Goal: Task Accomplishment & Management: Manage account settings

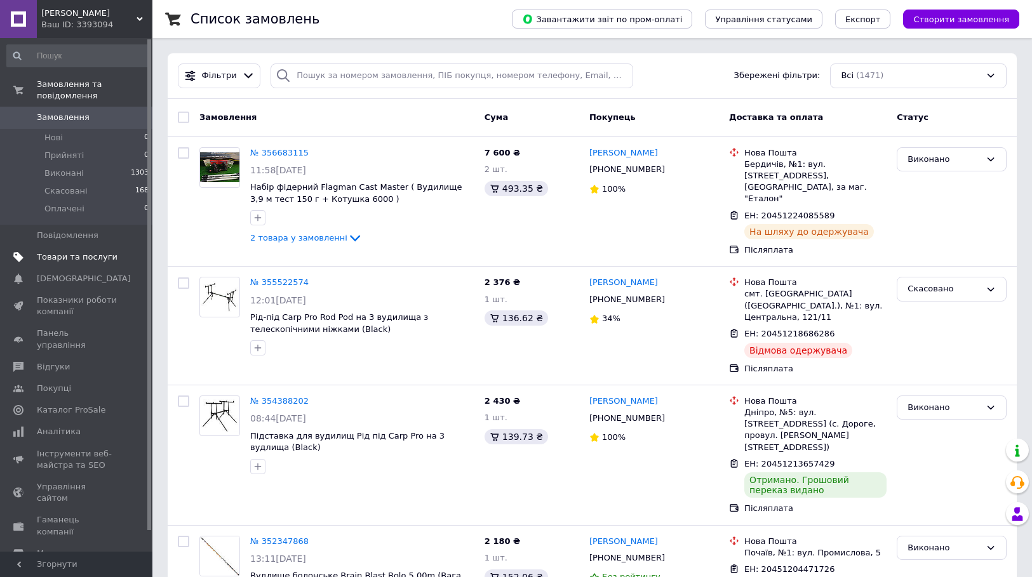
click at [84, 251] on span "Товари та послуги" at bounding box center [77, 256] width 81 height 11
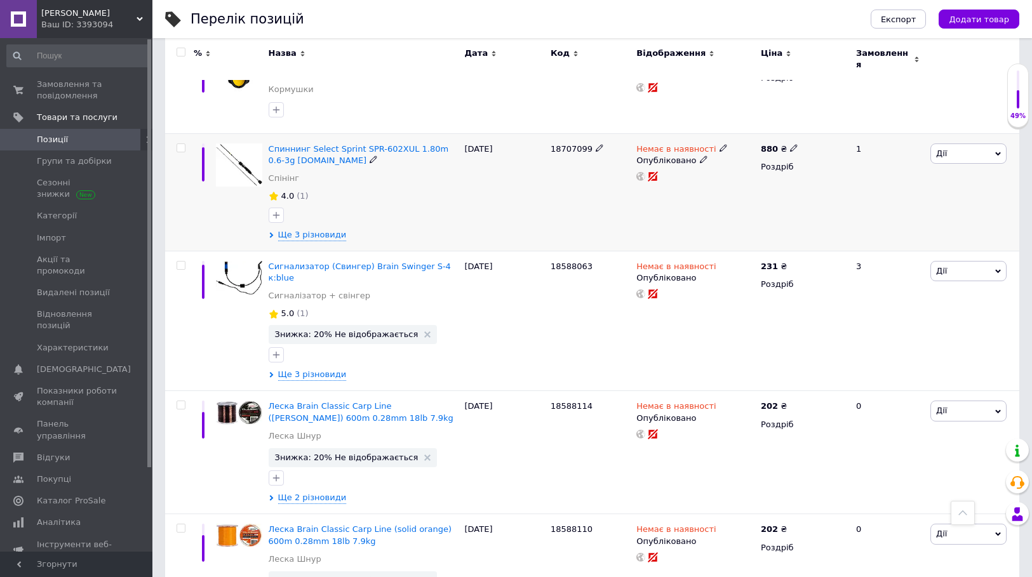
scroll to position [1757, 0]
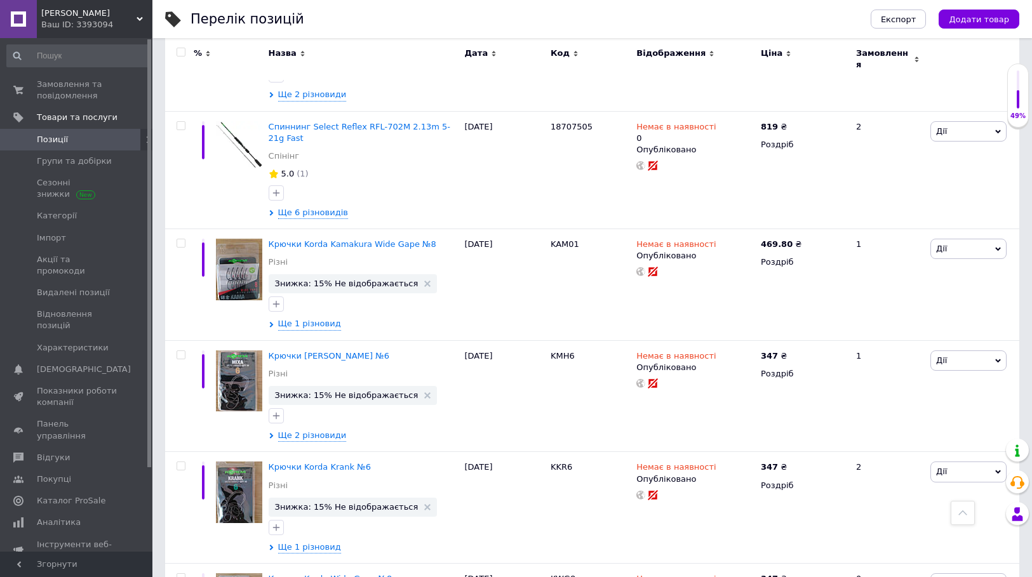
scroll to position [635, 0]
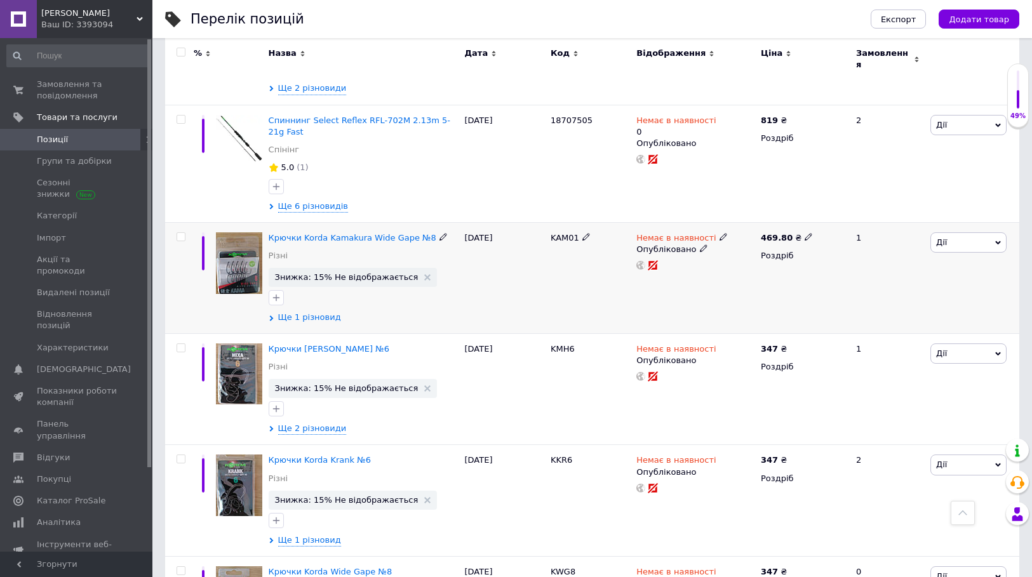
click at [316, 312] on span "Ще 1 різновид" at bounding box center [309, 317] width 63 height 11
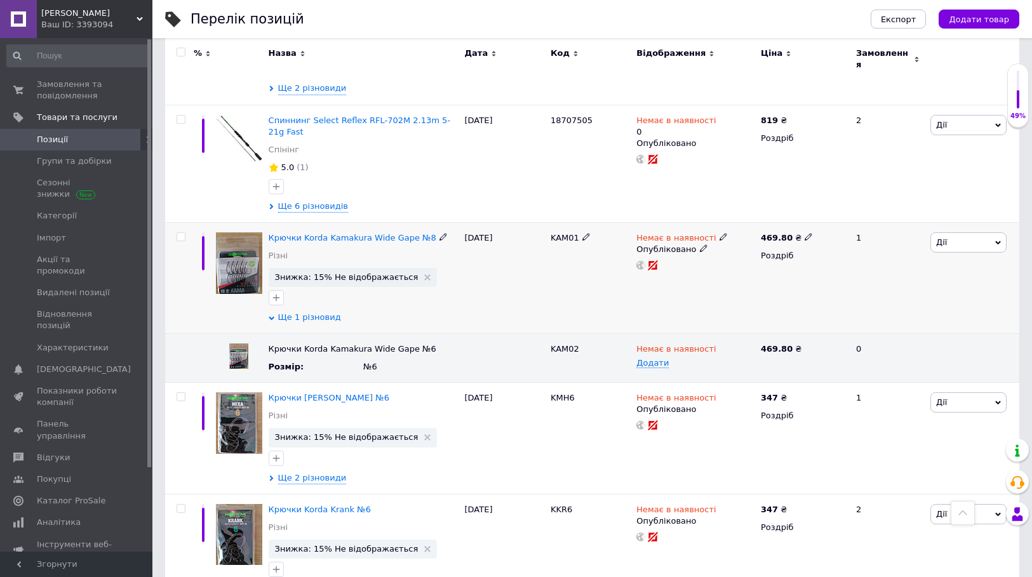
click at [316, 312] on span "Ще 1 різновид" at bounding box center [309, 317] width 63 height 11
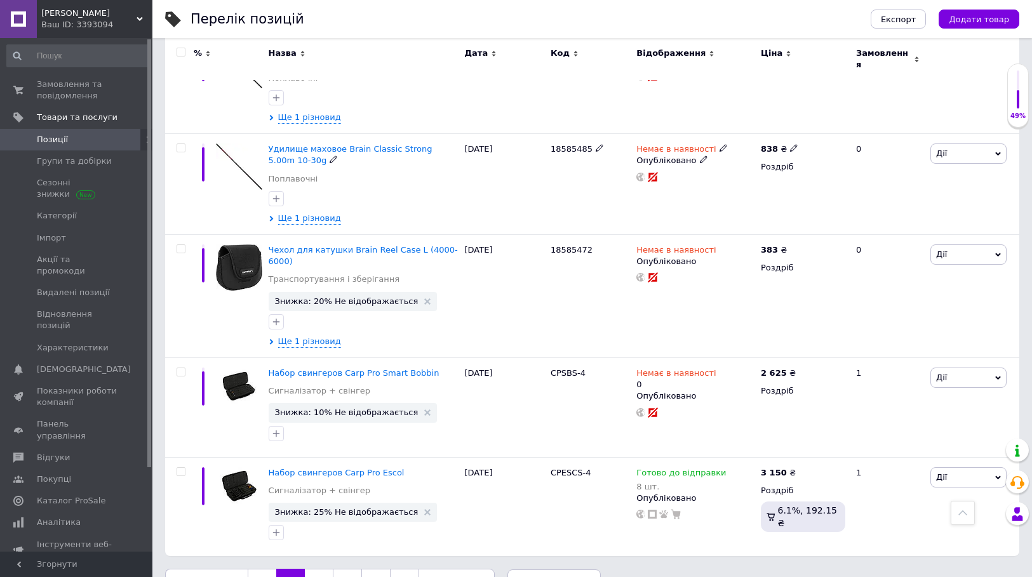
scroll to position [1931, 0]
click at [312, 568] on link "3" at bounding box center [319, 581] width 28 height 27
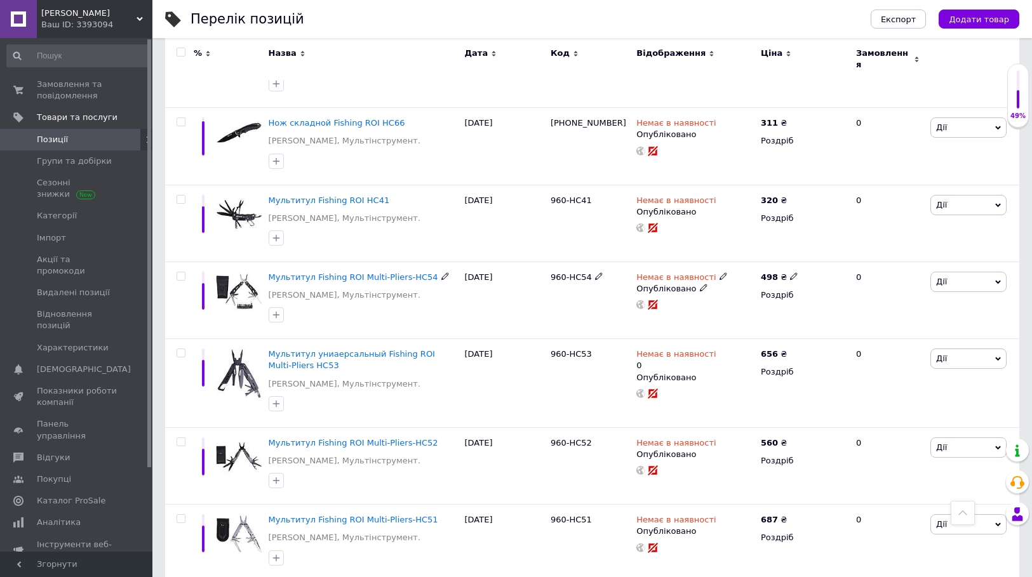
scroll to position [1680, 0]
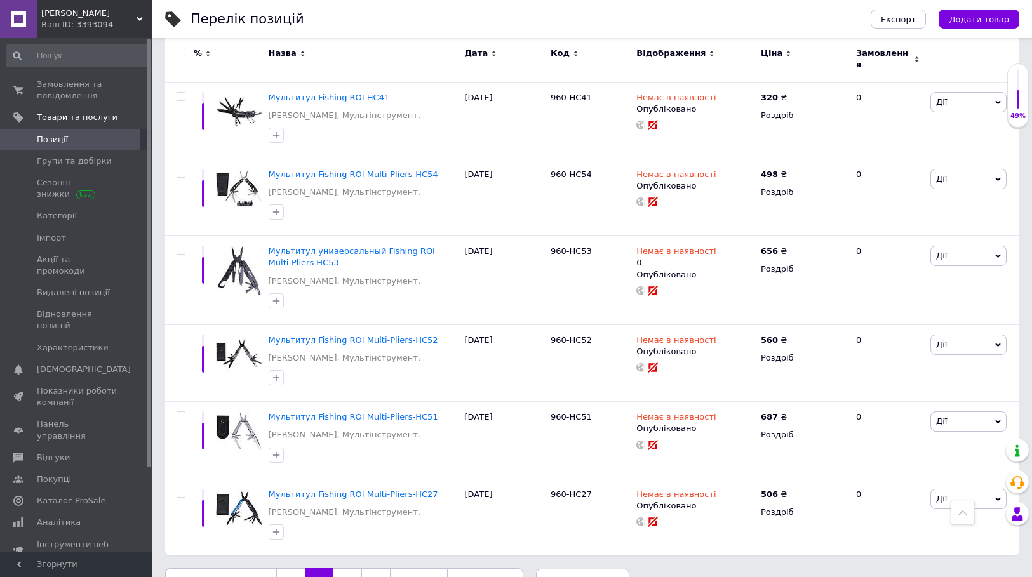
click at [337, 568] on link "4" at bounding box center [347, 581] width 28 height 27
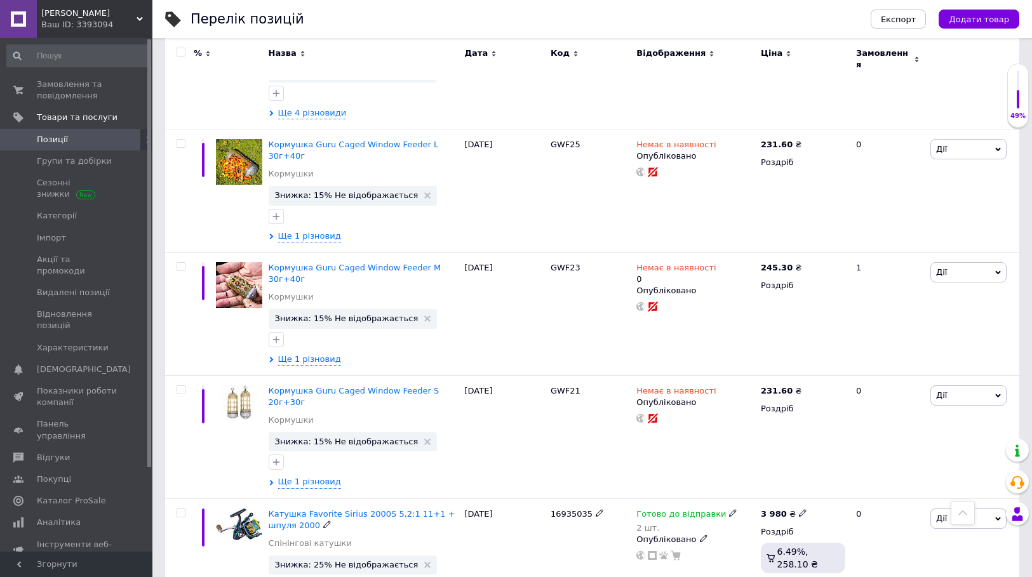
scroll to position [635, 0]
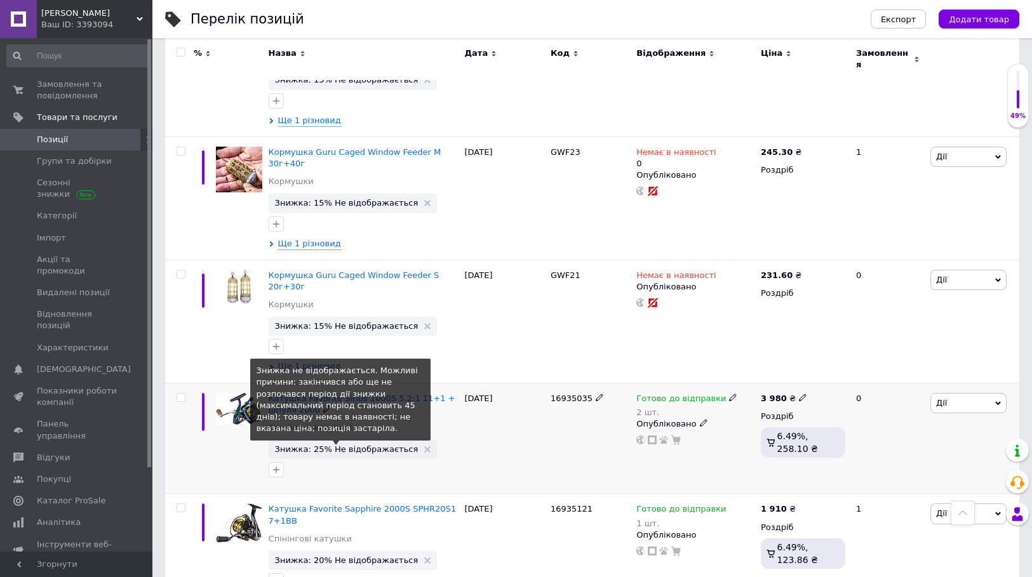
click at [354, 445] on span "Знижка: 25% Не відображається" at bounding box center [346, 449] width 143 height 8
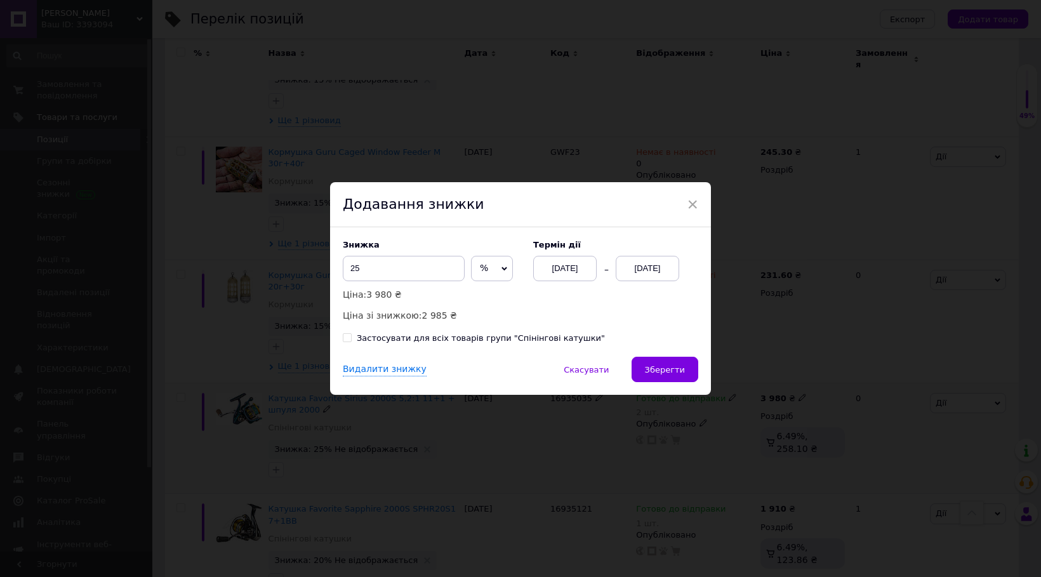
click at [654, 270] on div "[DATE]" at bounding box center [647, 268] width 63 height 25
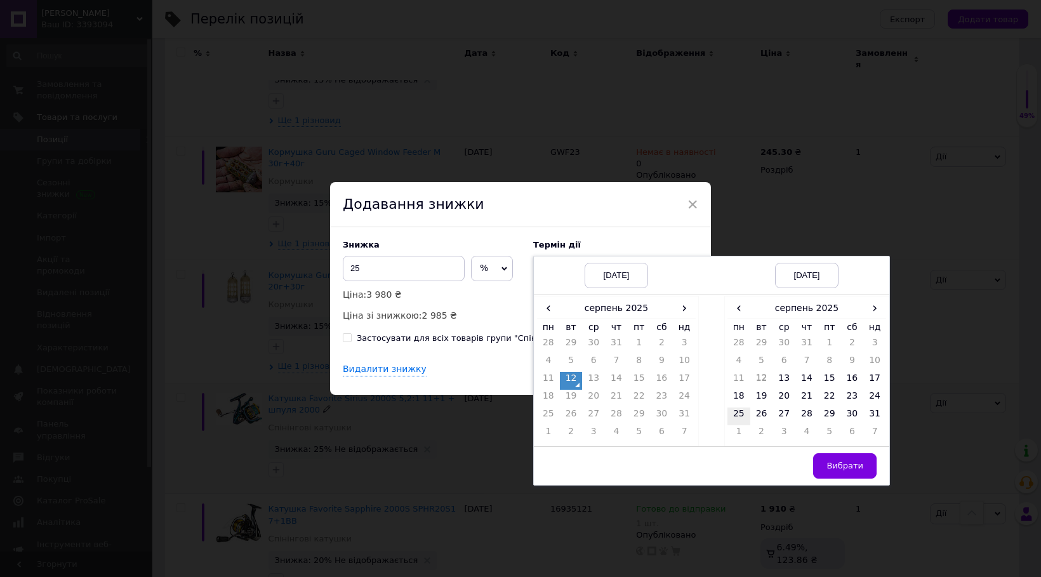
click at [737, 415] on td "25" at bounding box center [739, 417] width 23 height 18
click at [861, 466] on span "Вибрати" at bounding box center [845, 466] width 37 height 10
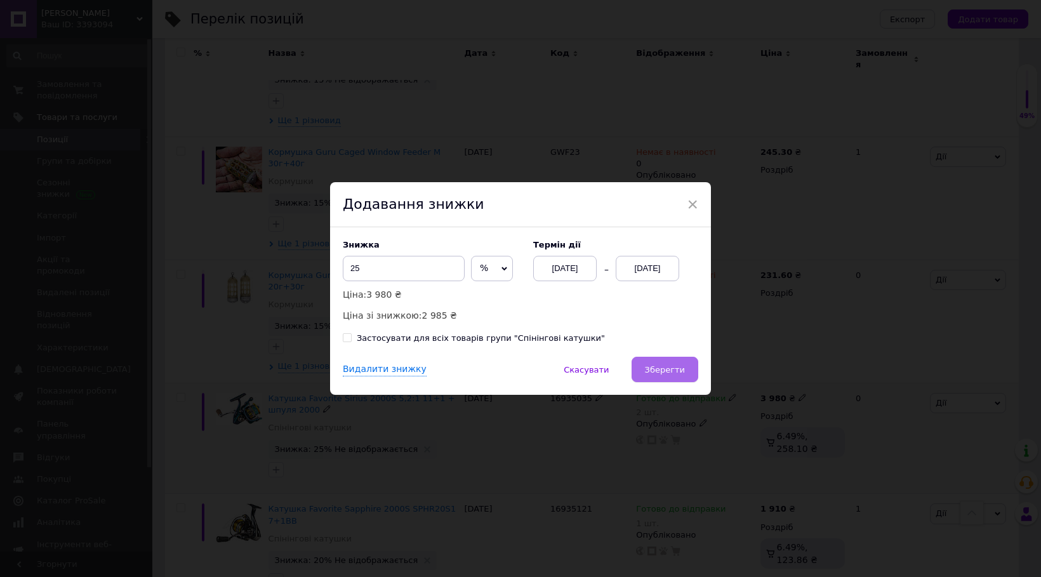
click at [692, 377] on button "Зберегти" at bounding box center [665, 369] width 67 height 25
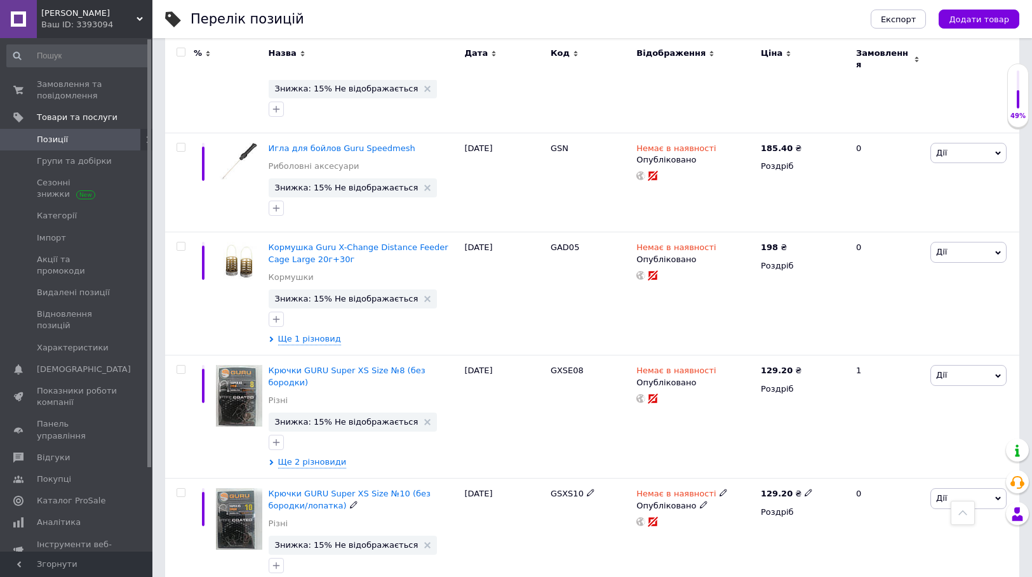
scroll to position [1943, 0]
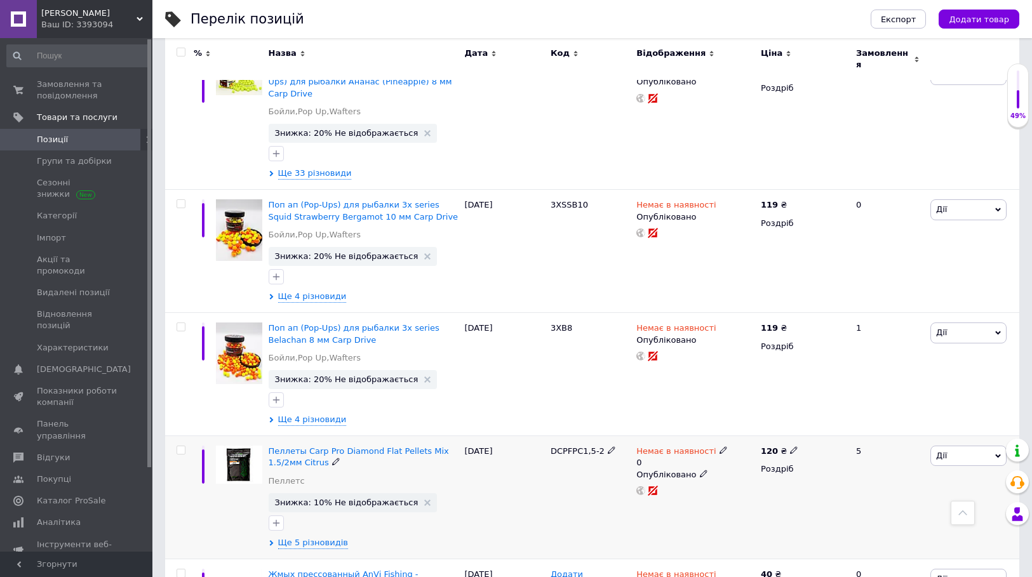
scroll to position [1879, 0]
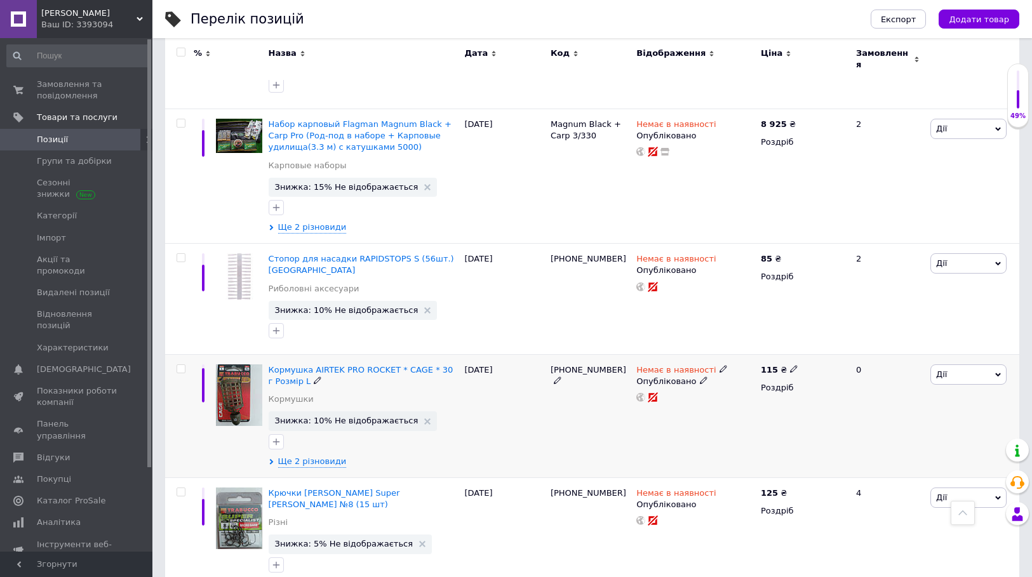
scroll to position [1850, 0]
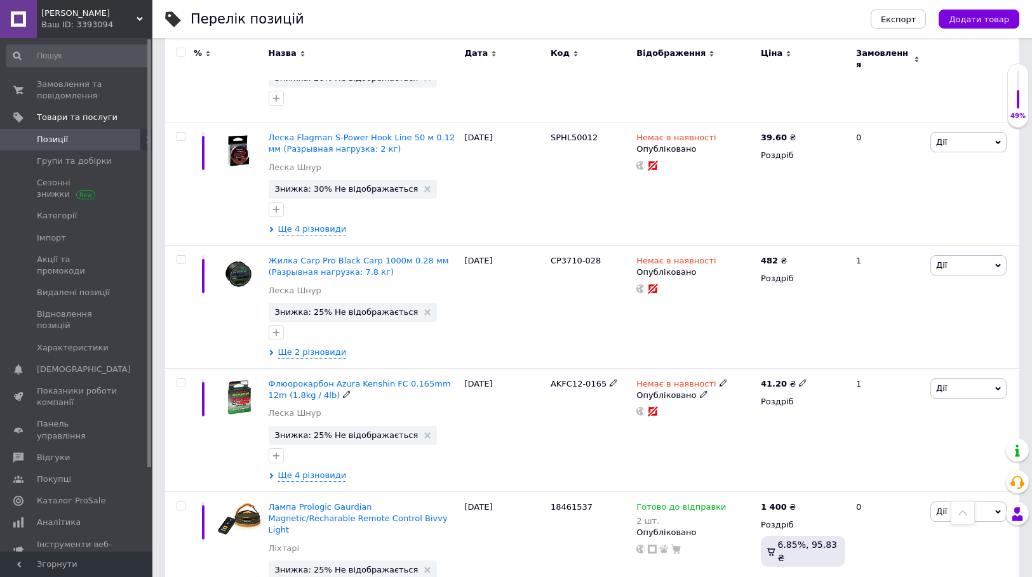
scroll to position [1968, 0]
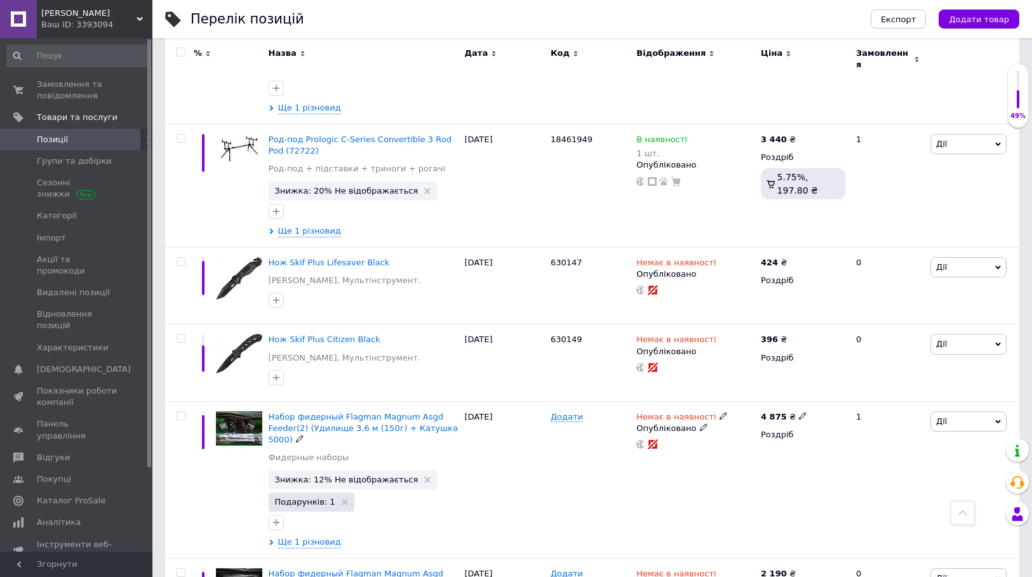
scroll to position [571, 0]
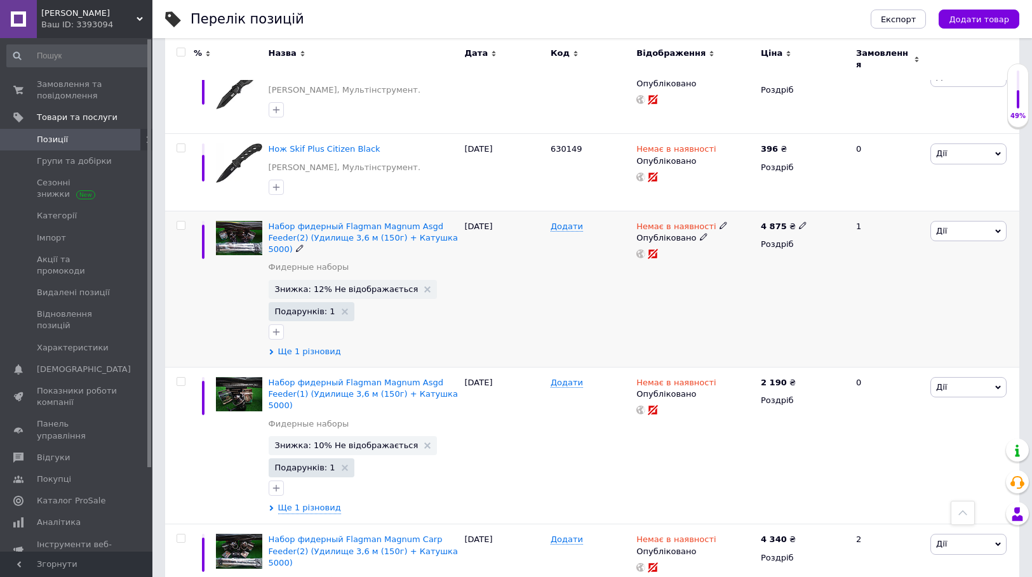
click at [317, 346] on span "Ще 1 різновид" at bounding box center [309, 351] width 63 height 11
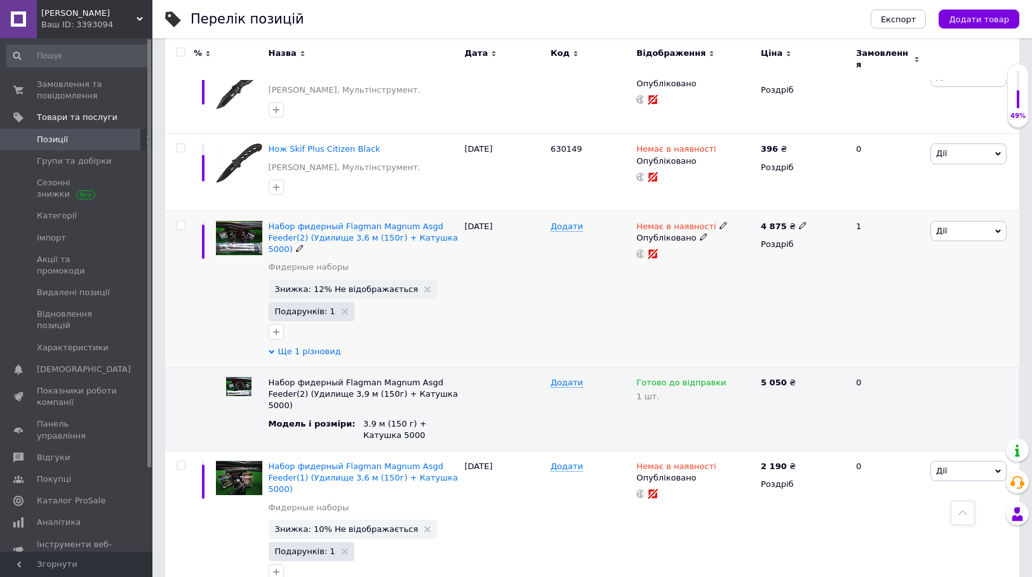
click at [316, 346] on span "Ще 1 різновид" at bounding box center [309, 351] width 63 height 11
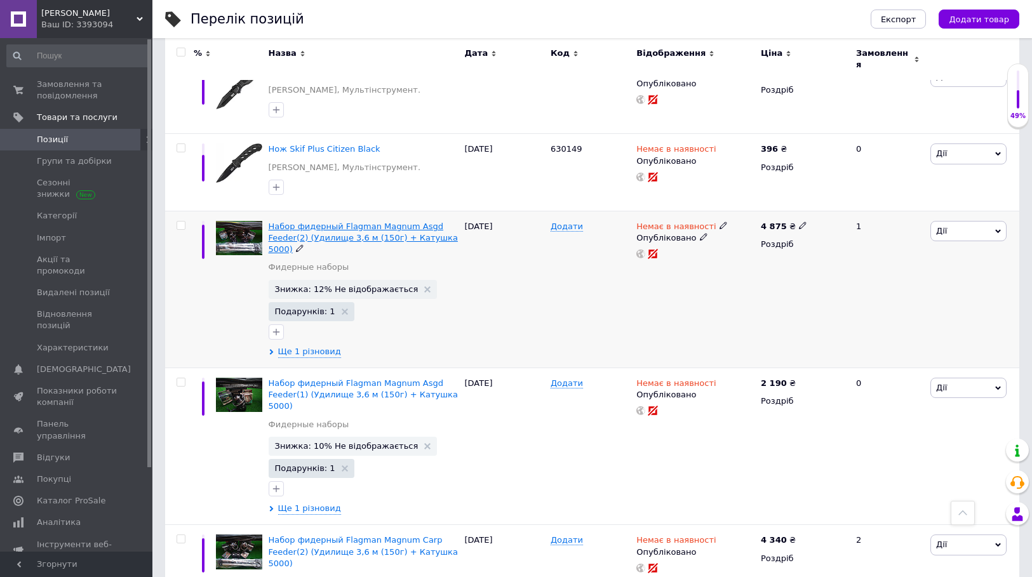
click at [363, 233] on span "Набор фидерный Flagman Magnum Asgd Feeder(2) (Удилище 3,6 м (150г) + Катушка 50…" at bounding box center [363, 238] width 189 height 32
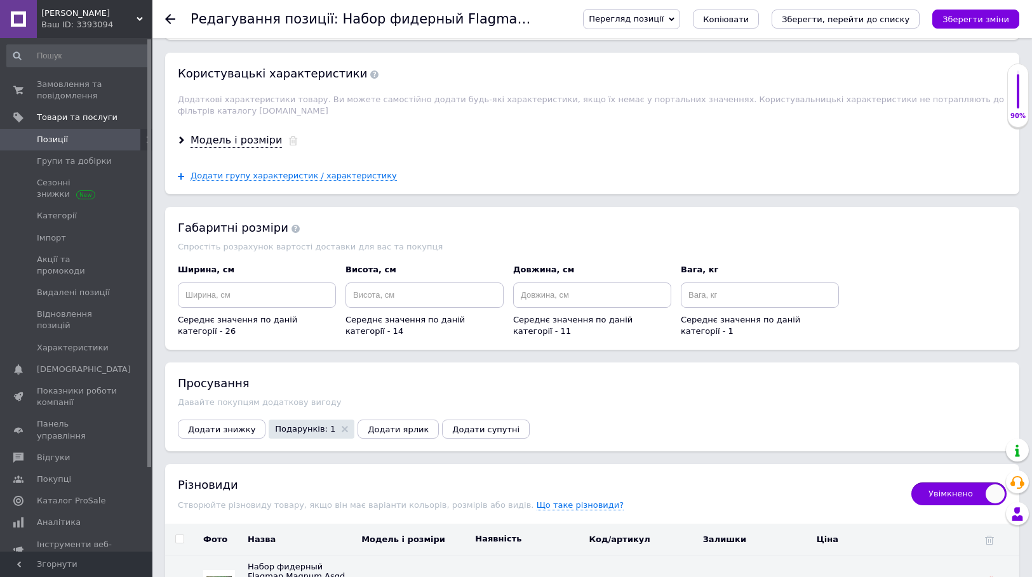
scroll to position [1651, 0]
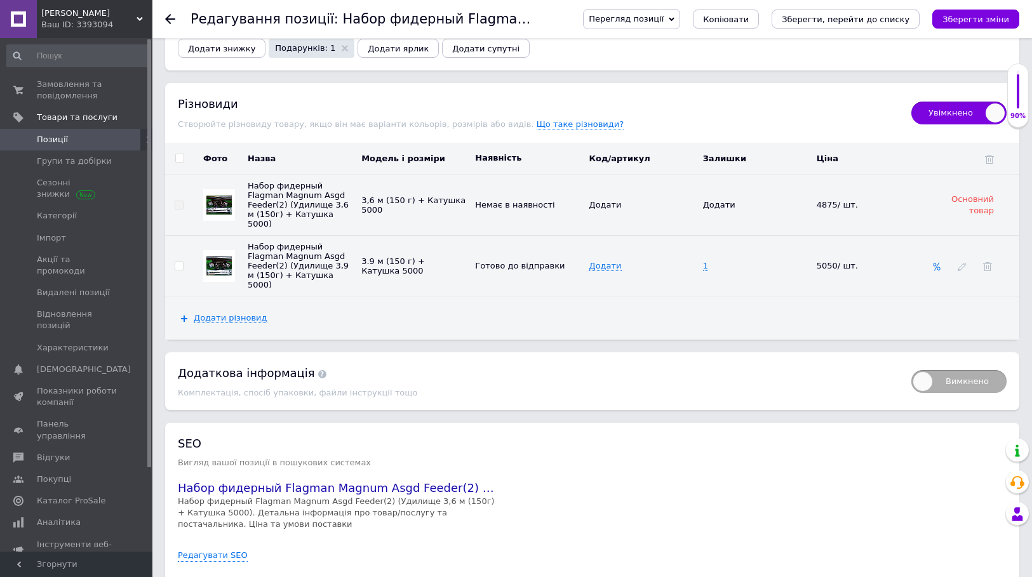
click at [937, 262] on icon at bounding box center [936, 266] width 9 height 9
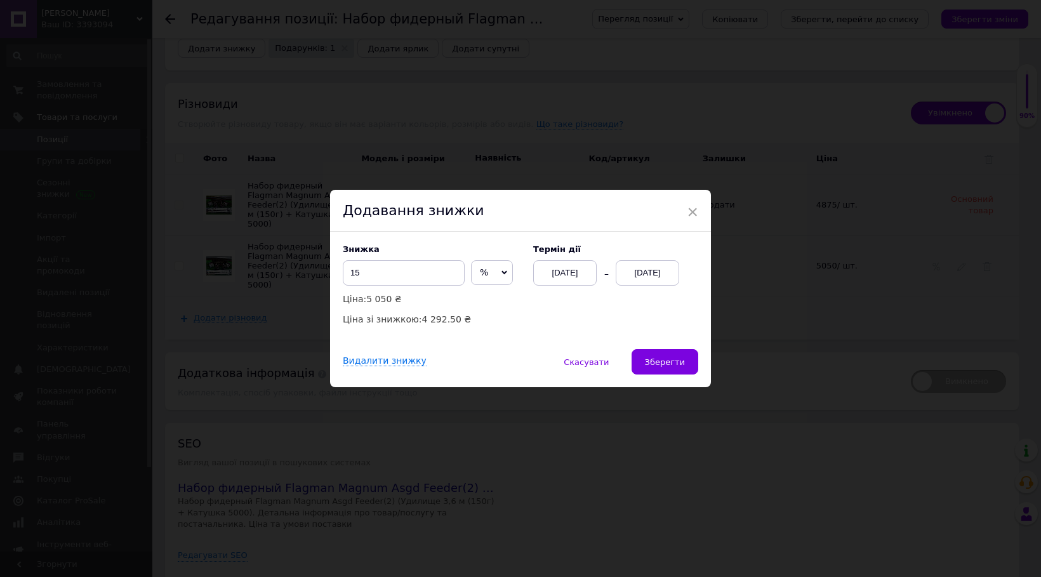
click at [651, 277] on div "[DATE]" at bounding box center [647, 272] width 63 height 25
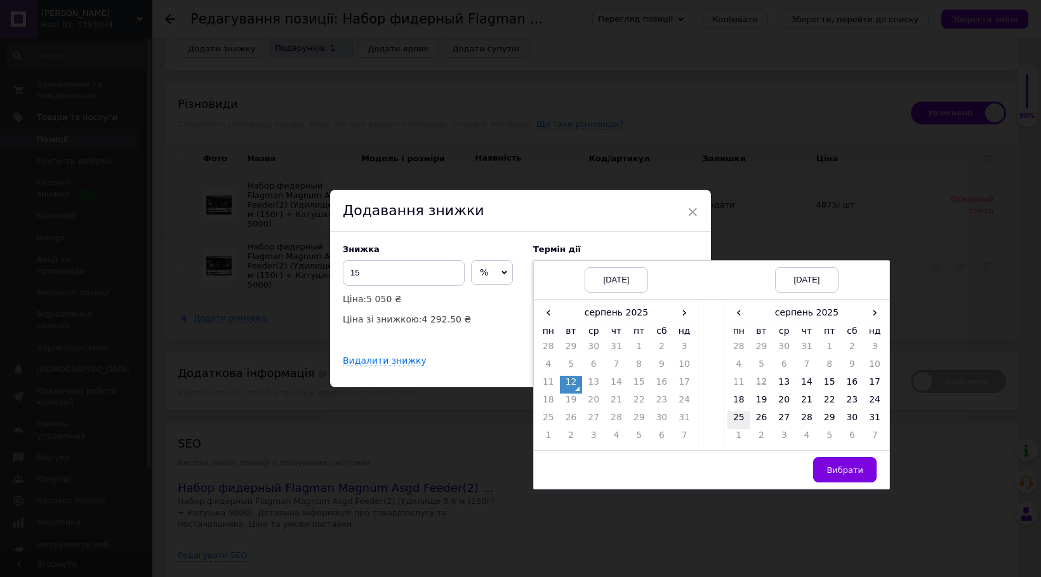
click at [735, 422] on td "25" at bounding box center [739, 420] width 23 height 18
click at [823, 474] on button "Вибрати" at bounding box center [844, 469] width 63 height 25
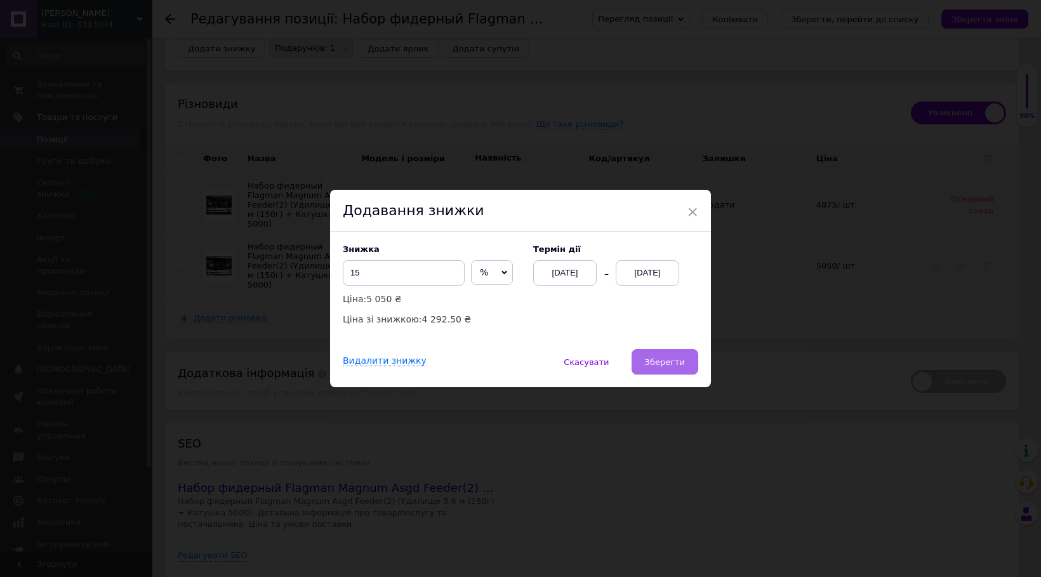
click at [678, 364] on span "Зберегти" at bounding box center [665, 362] width 40 height 10
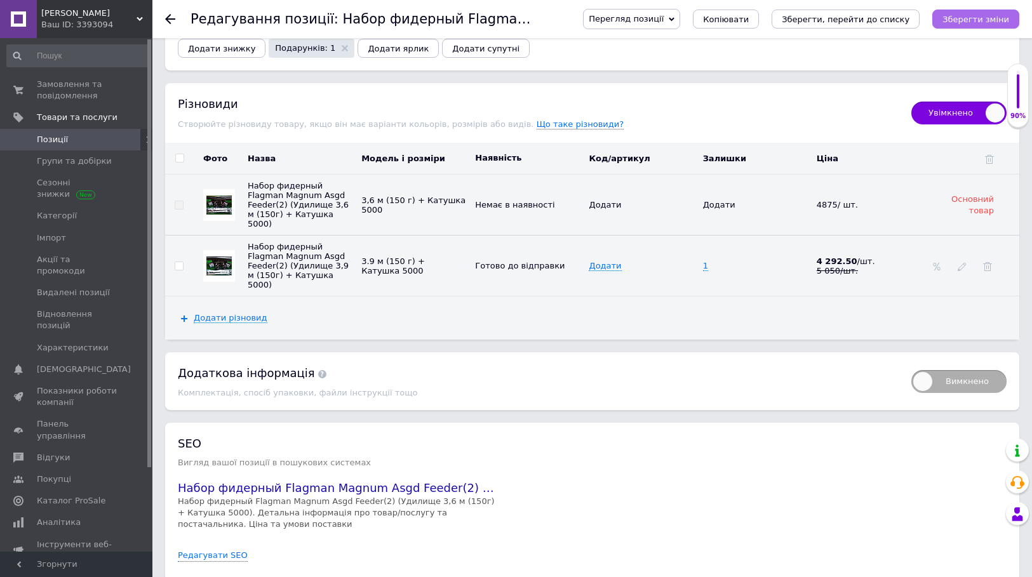
click at [993, 15] on icon "Зберегти зміни" at bounding box center [975, 20] width 67 height 10
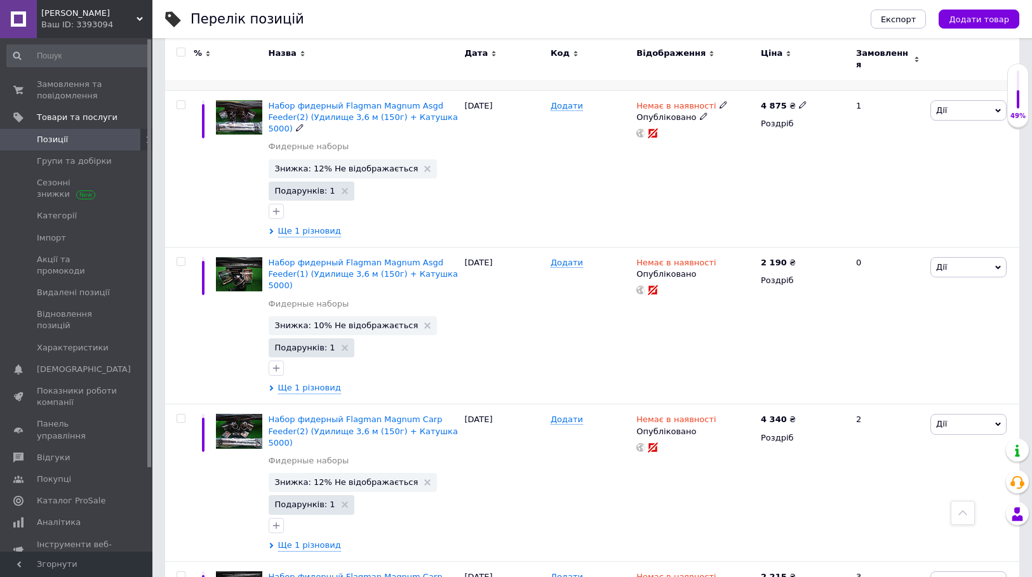
scroll to position [698, 0]
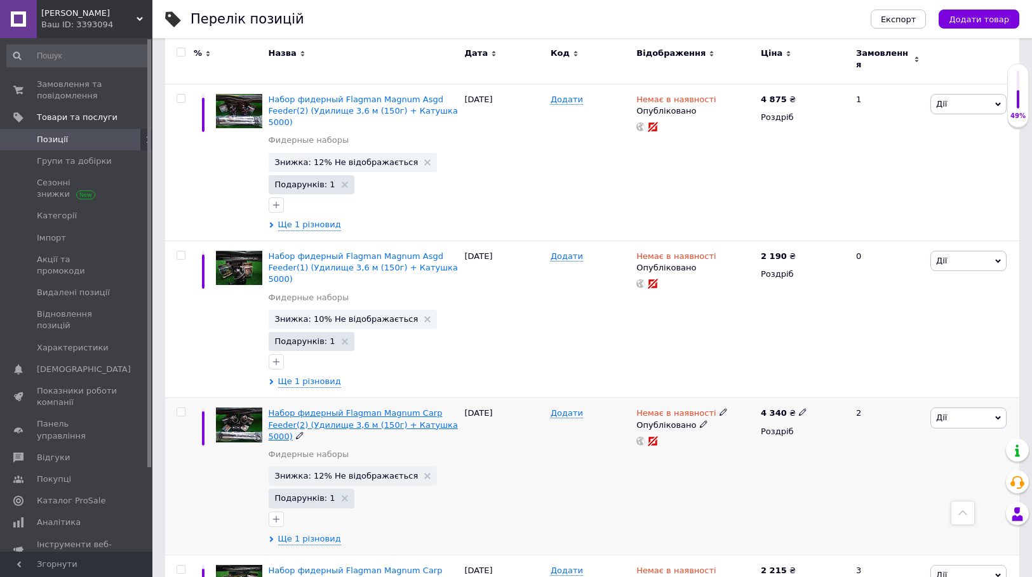
click at [397, 408] on span "Набор фидерный Flagman Magnum Carp Feeder(2) (Удилище 3,6 м (150г) + Катушка 50…" at bounding box center [363, 424] width 189 height 32
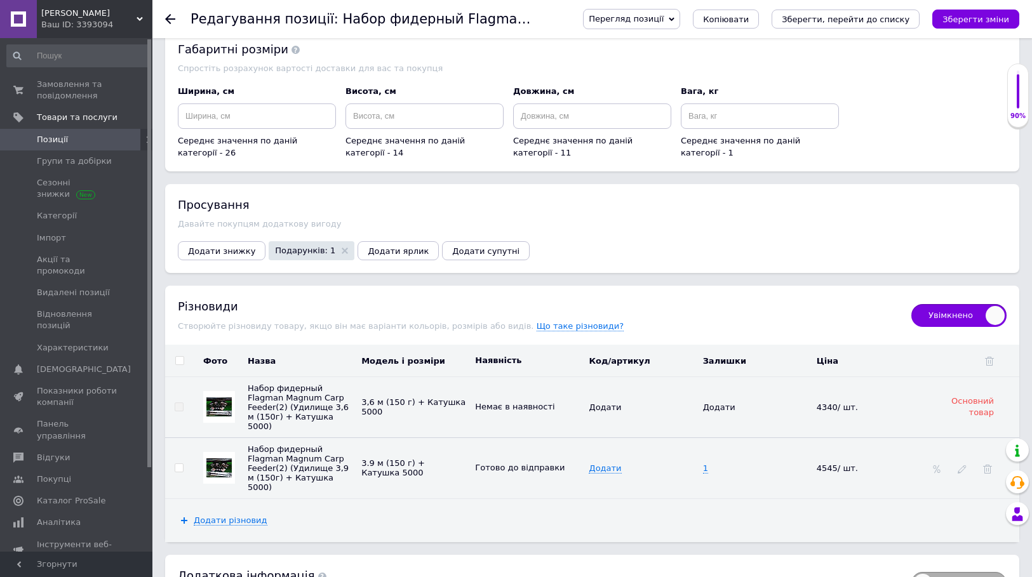
scroll to position [1524, 0]
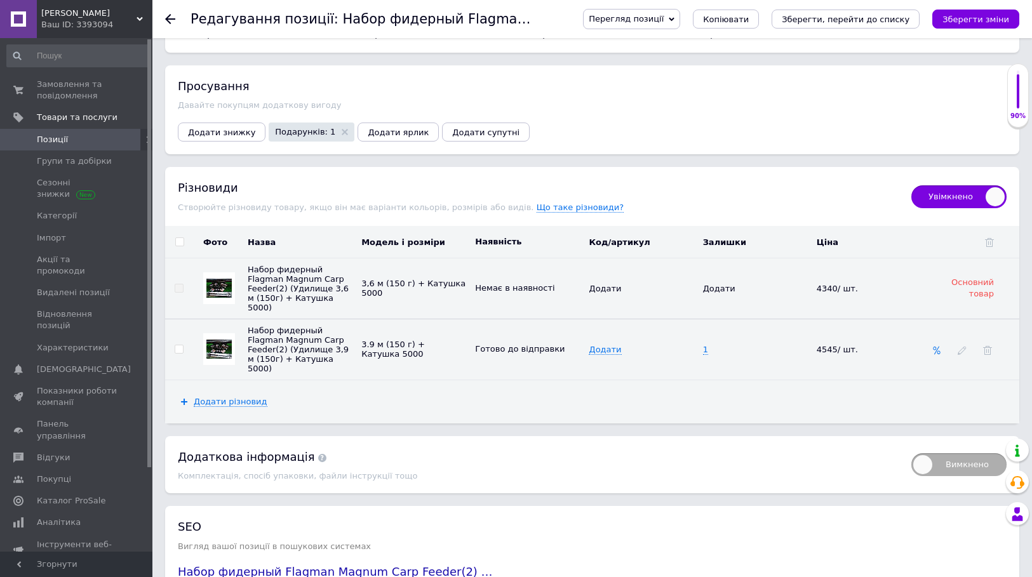
click at [935, 346] on icon at bounding box center [936, 350] width 9 height 9
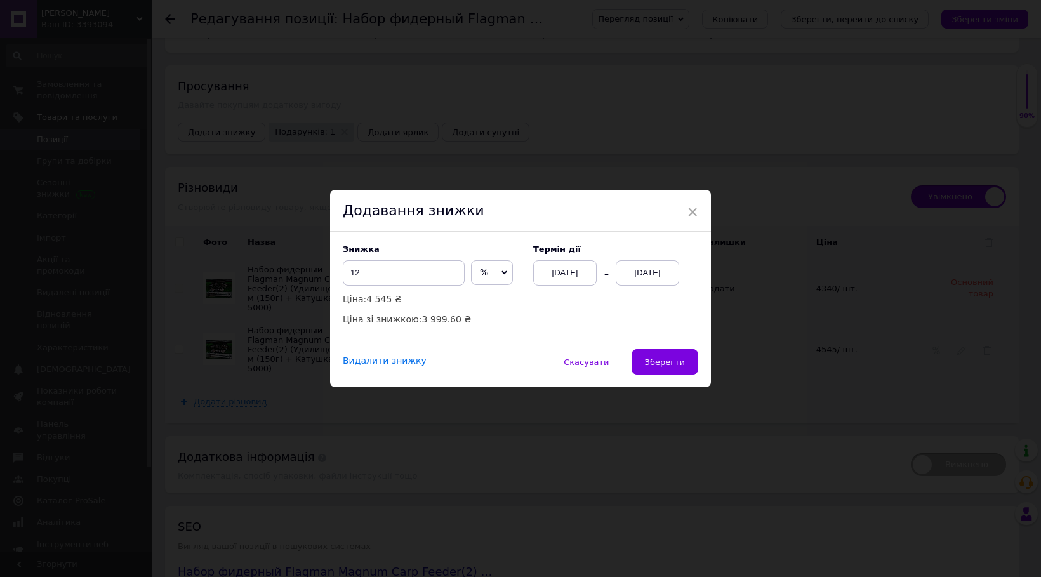
click at [654, 271] on div "[DATE]" at bounding box center [647, 272] width 63 height 25
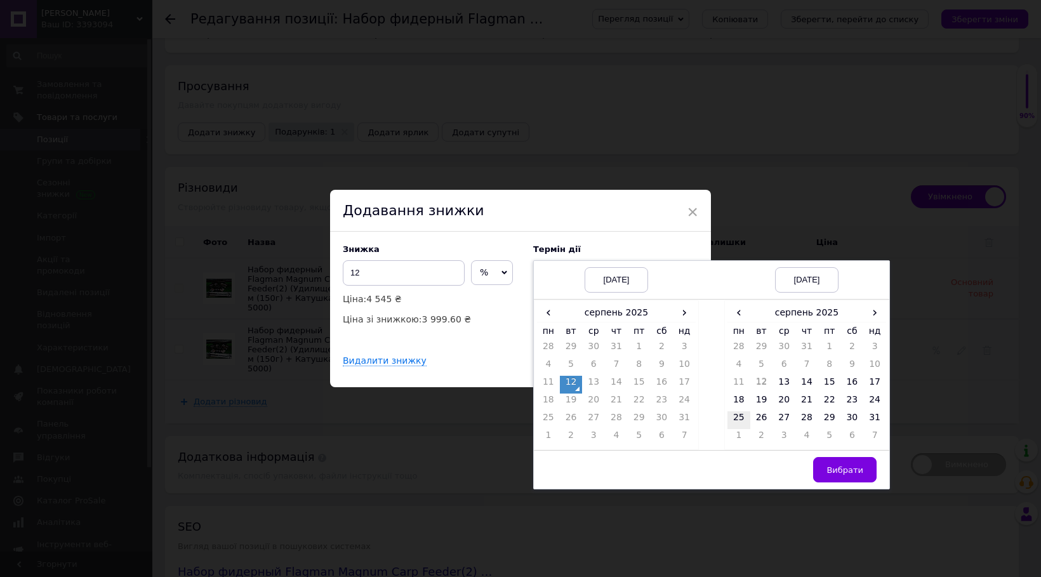
click at [738, 418] on td "25" at bounding box center [739, 420] width 23 height 18
click at [836, 475] on span "Вибрати" at bounding box center [845, 470] width 37 height 10
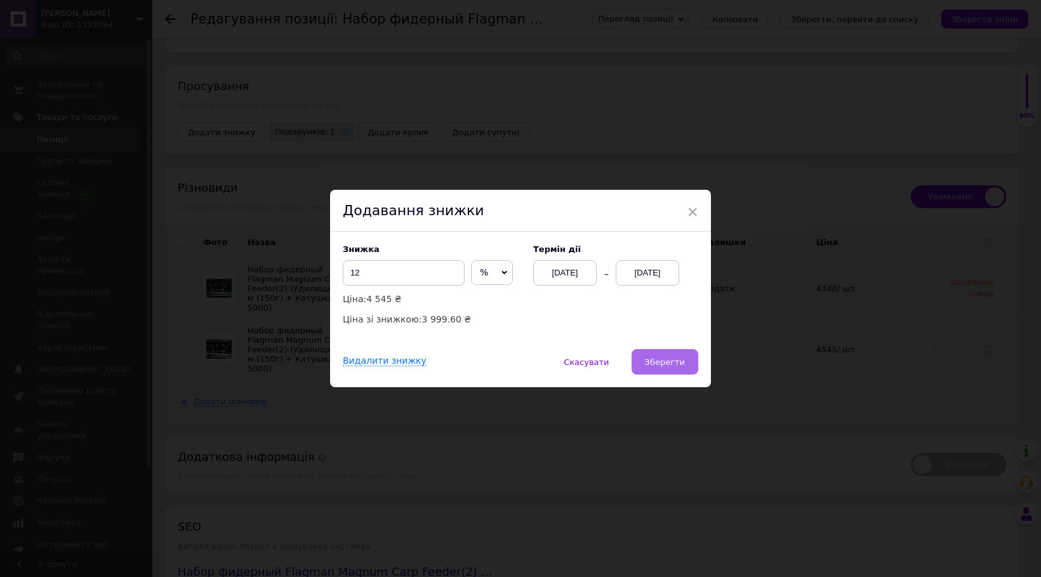
click at [680, 359] on span "Зберегти" at bounding box center [665, 362] width 40 height 10
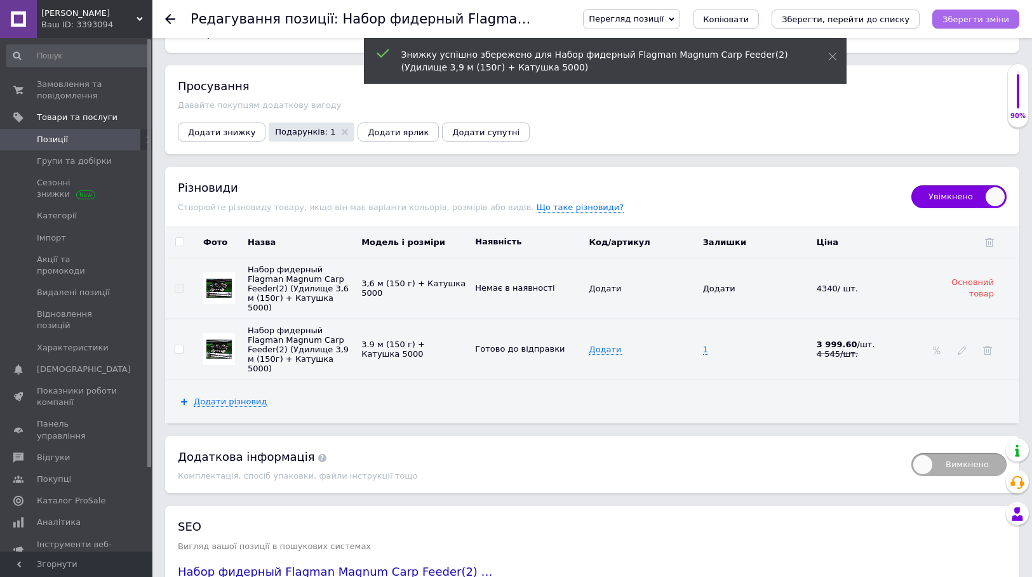
click at [985, 19] on icon "Зберегти зміни" at bounding box center [975, 20] width 67 height 10
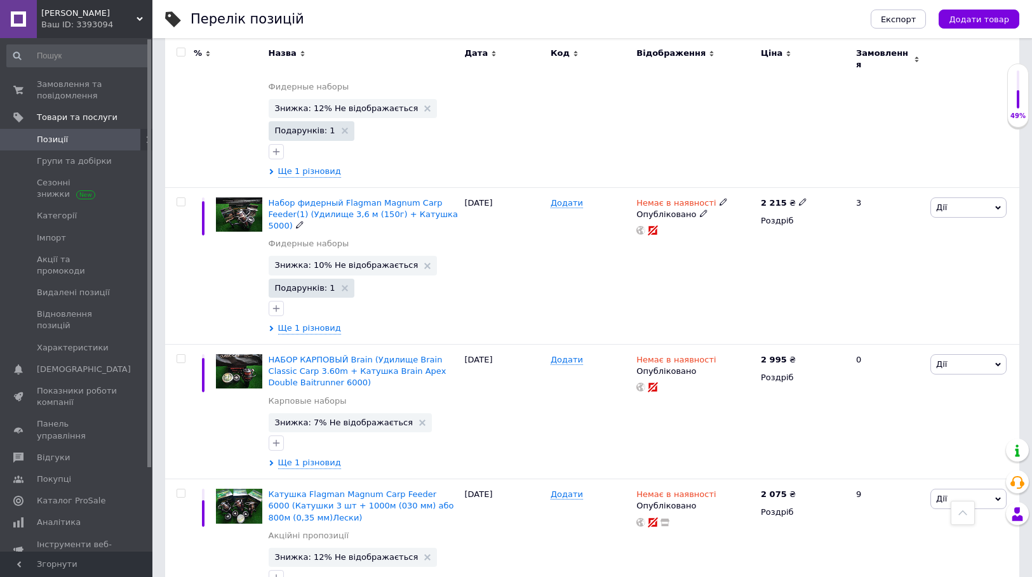
scroll to position [1143, 0]
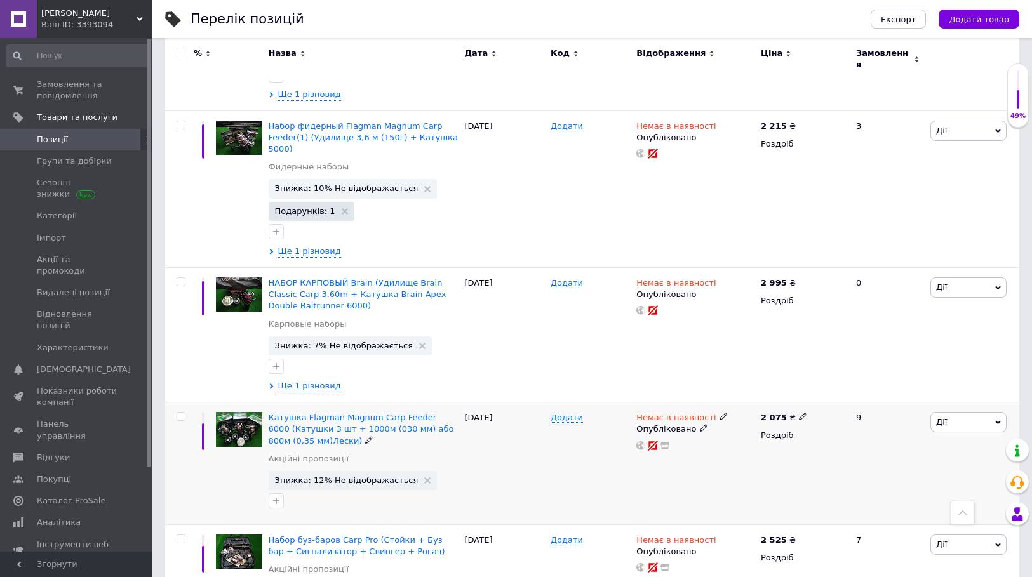
click at [799, 413] on icon at bounding box center [803, 417] width 8 height 8
drag, startPoint x: 823, startPoint y: 349, endPoint x: 828, endPoint y: 354, distance: 7.6
click at [828, 390] on input "2075" at bounding box center [859, 402] width 97 height 25
click at [844, 390] on input "2075" at bounding box center [859, 402] width 97 height 25
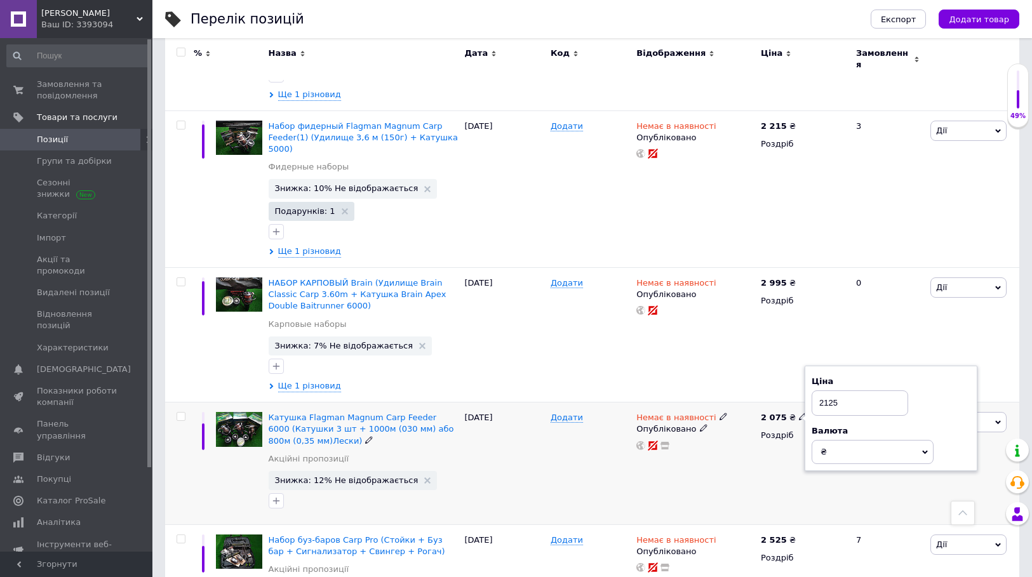
click at [862, 390] on input "2125" at bounding box center [859, 402] width 97 height 25
type input "2125"
click at [540, 417] on div "[DATE]" at bounding box center [505, 464] width 86 height 123
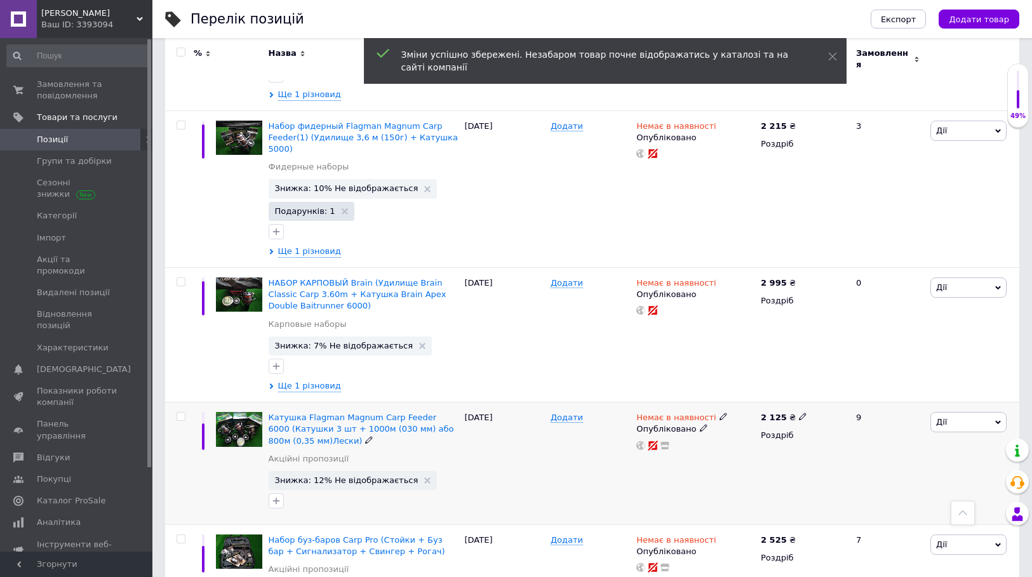
click at [719, 413] on icon at bounding box center [723, 417] width 8 height 8
click at [757, 454] on li "Готово до відправки" at bounding box center [789, 463] width 121 height 18
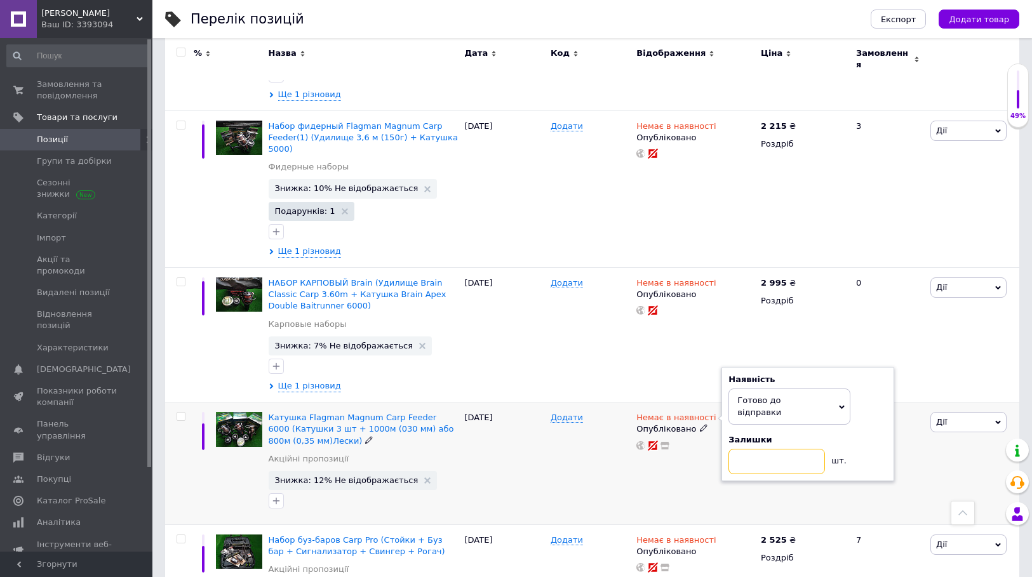
click at [747, 449] on input at bounding box center [776, 461] width 97 height 25
type input "2"
click at [532, 409] on div "[DATE]" at bounding box center [505, 464] width 86 height 123
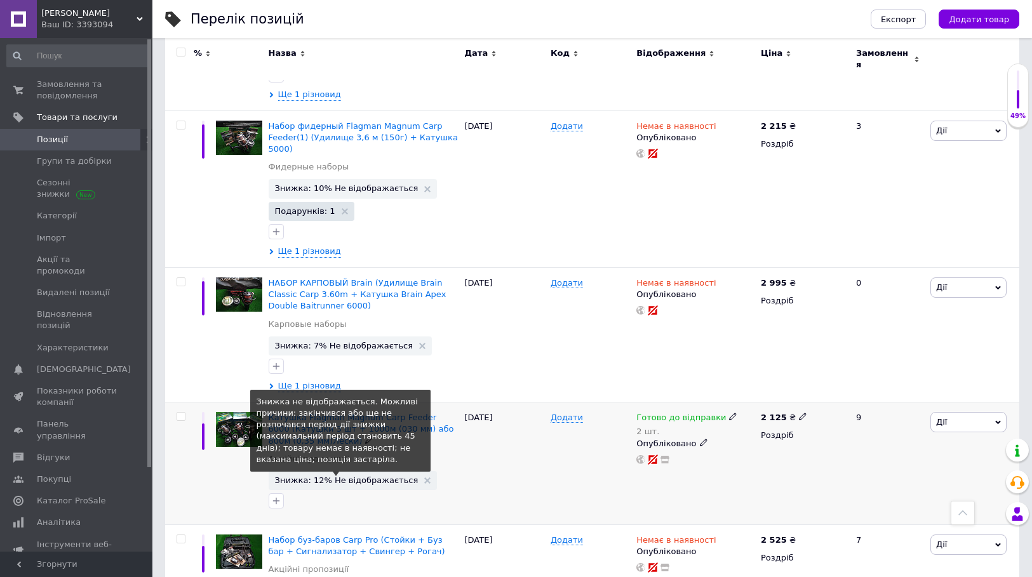
click at [341, 476] on span "Знижка: 12% Не відображається" at bounding box center [346, 480] width 143 height 8
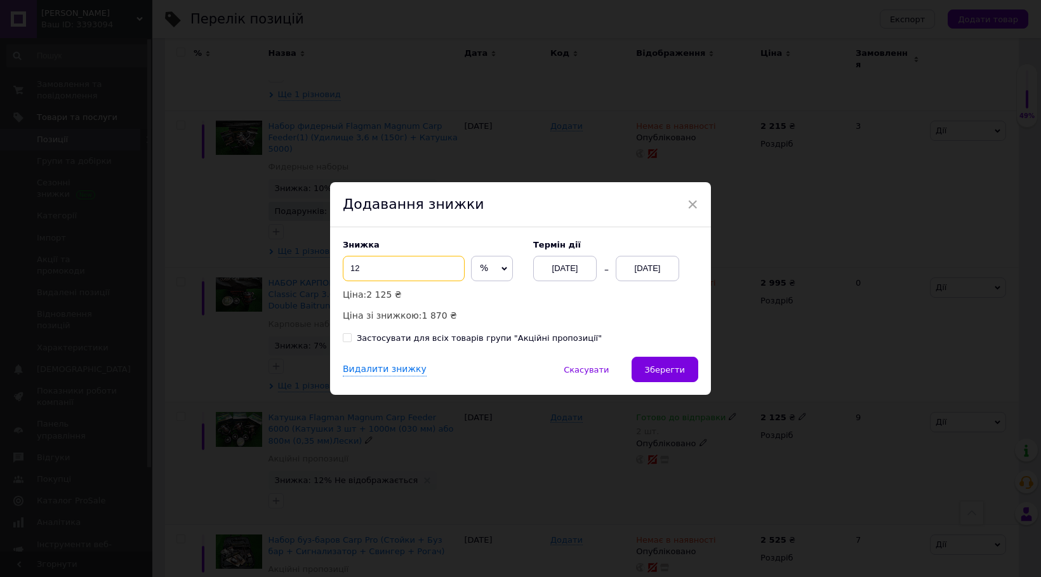
click at [375, 263] on input "12" at bounding box center [404, 268] width 122 height 25
click at [374, 263] on input "12" at bounding box center [404, 268] width 122 height 25
type input "10"
click at [646, 263] on div "[DATE]" at bounding box center [647, 268] width 63 height 25
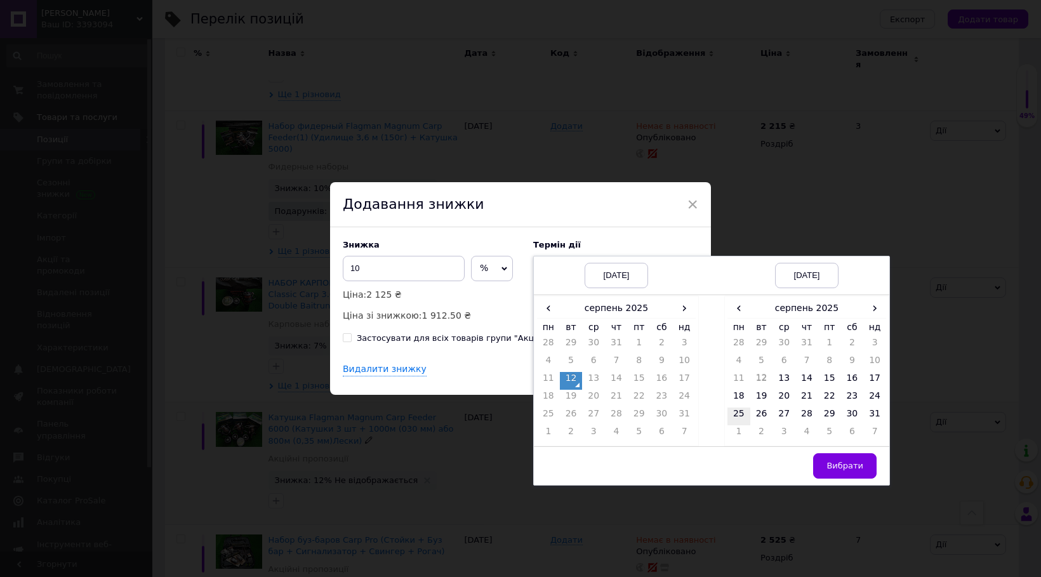
click at [739, 412] on td "25" at bounding box center [739, 417] width 23 height 18
click at [846, 468] on span "Вибрати" at bounding box center [845, 466] width 37 height 10
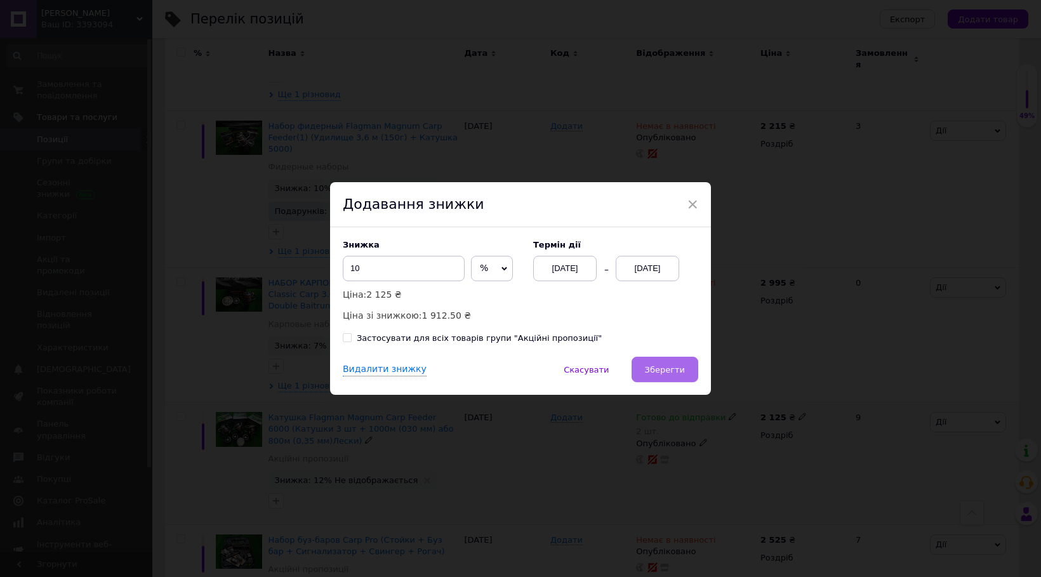
click at [667, 377] on button "Зберегти" at bounding box center [665, 369] width 67 height 25
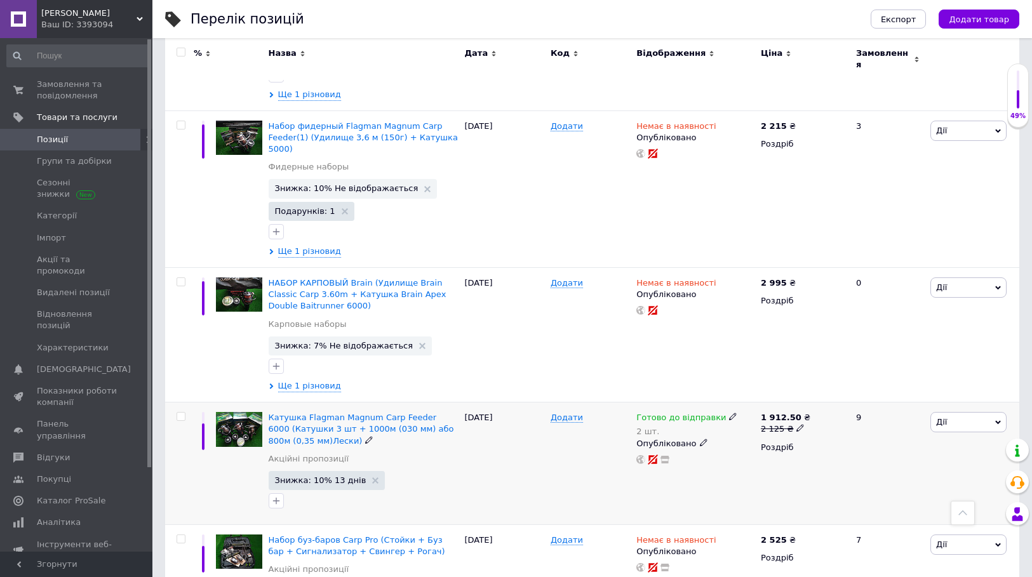
click at [729, 413] on icon at bounding box center [733, 417] width 8 height 8
click at [755, 403] on span "Готово до відправки" at bounding box center [767, 413] width 44 height 21
click at [754, 456] on input "2" at bounding box center [784, 468] width 97 height 25
type input "1"
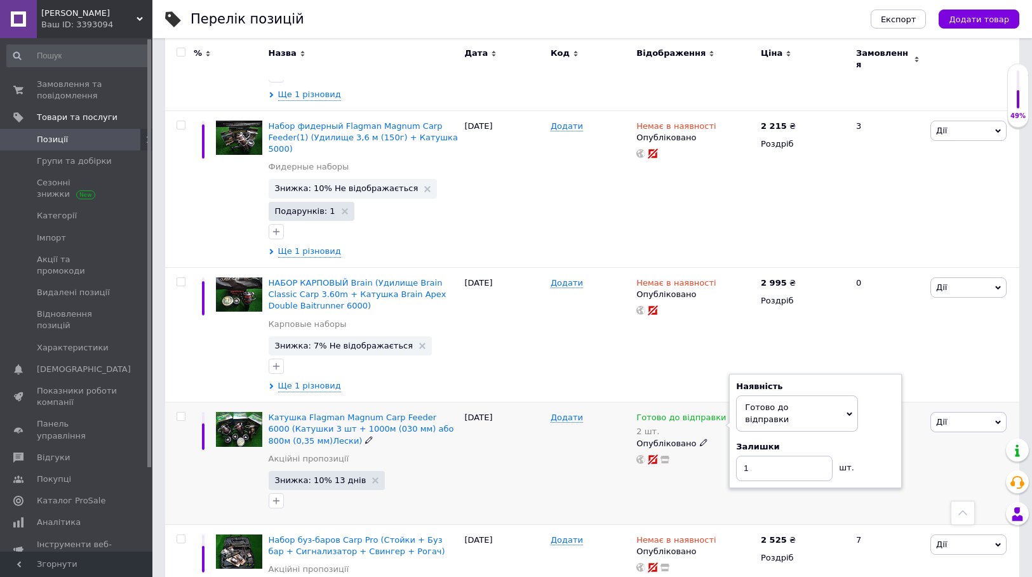
click at [657, 432] on div "Готово до відправки 2 шт. Наявність [PERSON_NAME] до відправки В наявності Нема…" at bounding box center [695, 464] width 124 height 123
